Goal: Navigation & Orientation: Find specific page/section

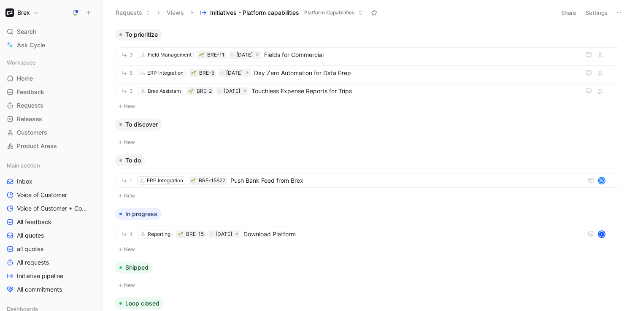
scroll to position [314, 0]
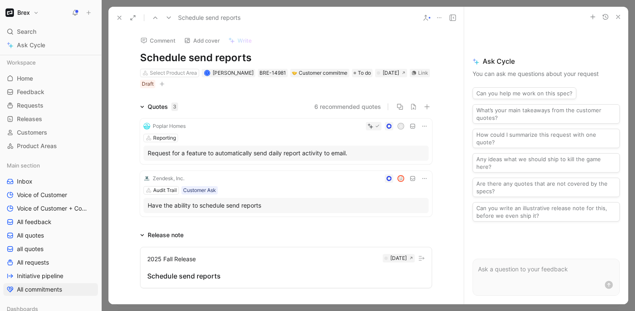
scroll to position [38, 0]
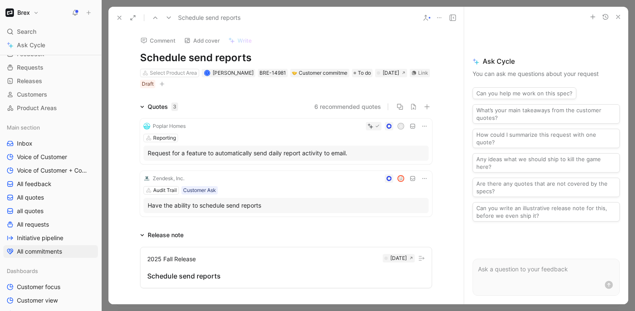
click at [118, 16] on use at bounding box center [119, 17] width 3 height 3
